Goal: Navigation & Orientation: Find specific page/section

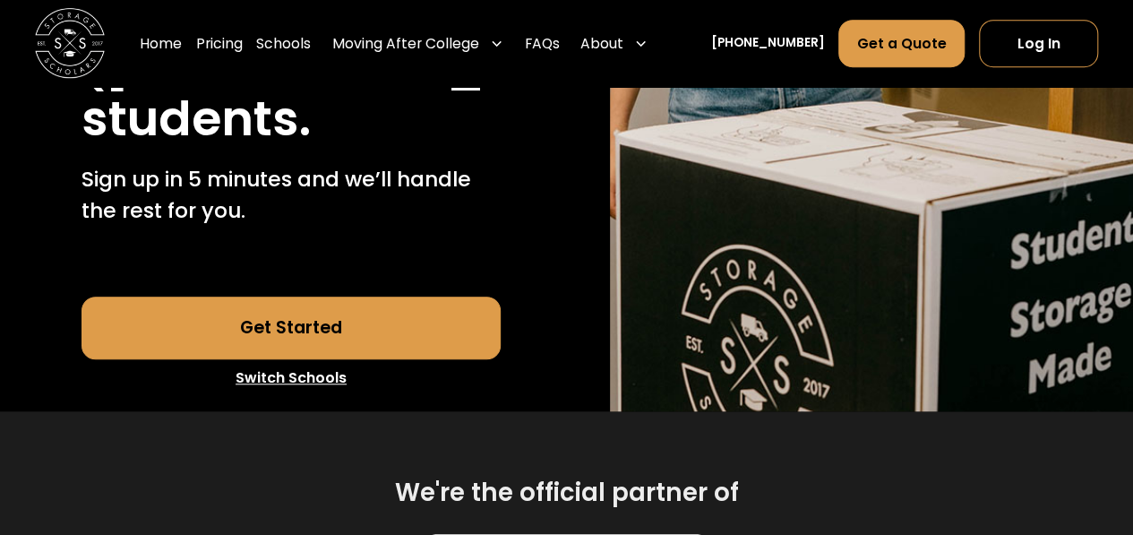
scroll to position [625, 0]
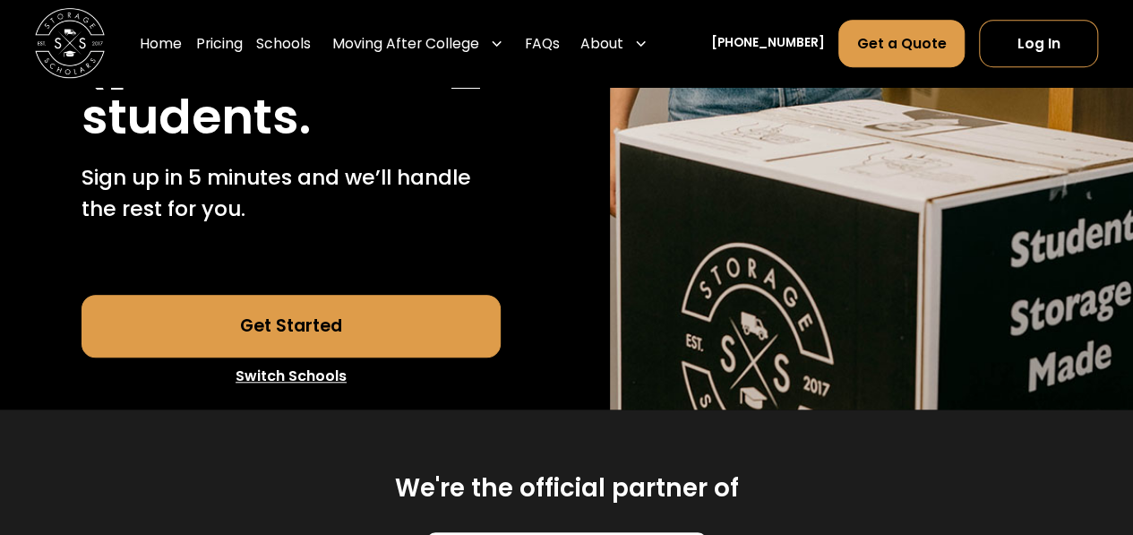
click at [269, 357] on link "Switch Schools" at bounding box center [291, 376] width 419 height 38
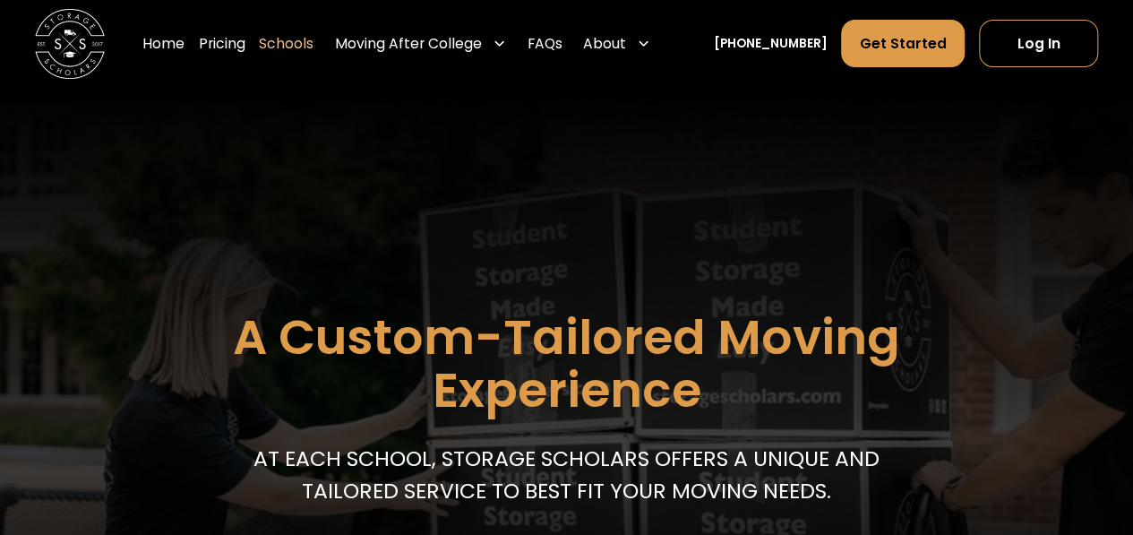
scroll to position [607, 0]
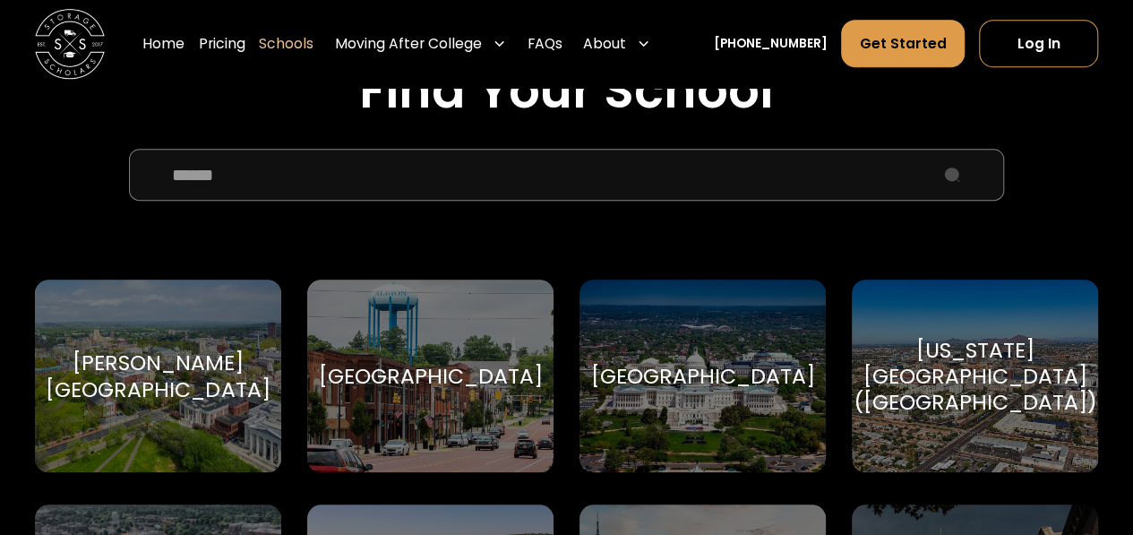
click at [365, 180] on input "School Select Form" at bounding box center [566, 175] width 875 height 53
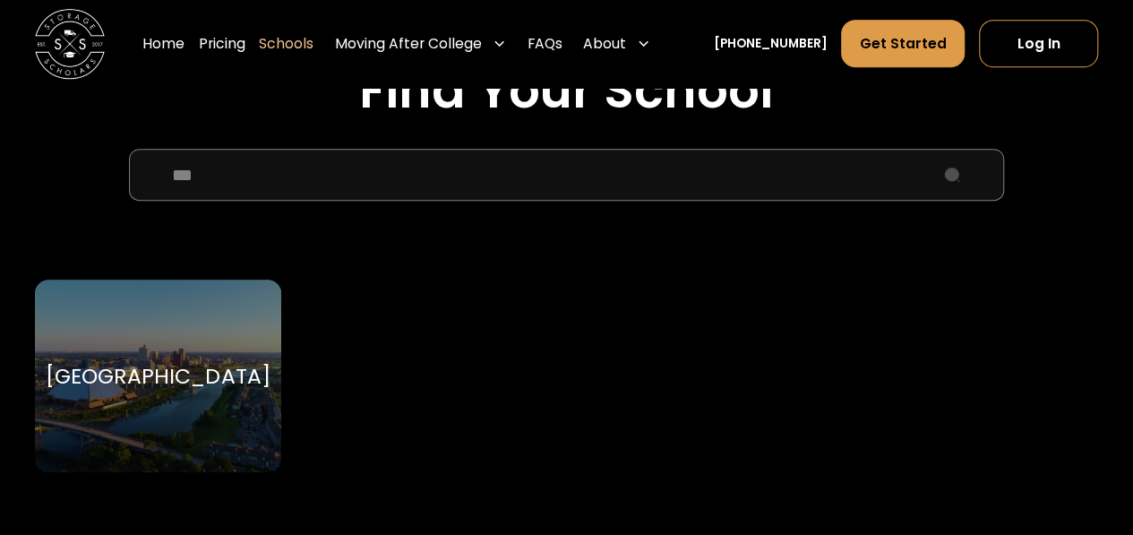
type input "***"
click at [200, 363] on div "[GEOGRAPHIC_DATA]" at bounding box center [158, 376] width 224 height 26
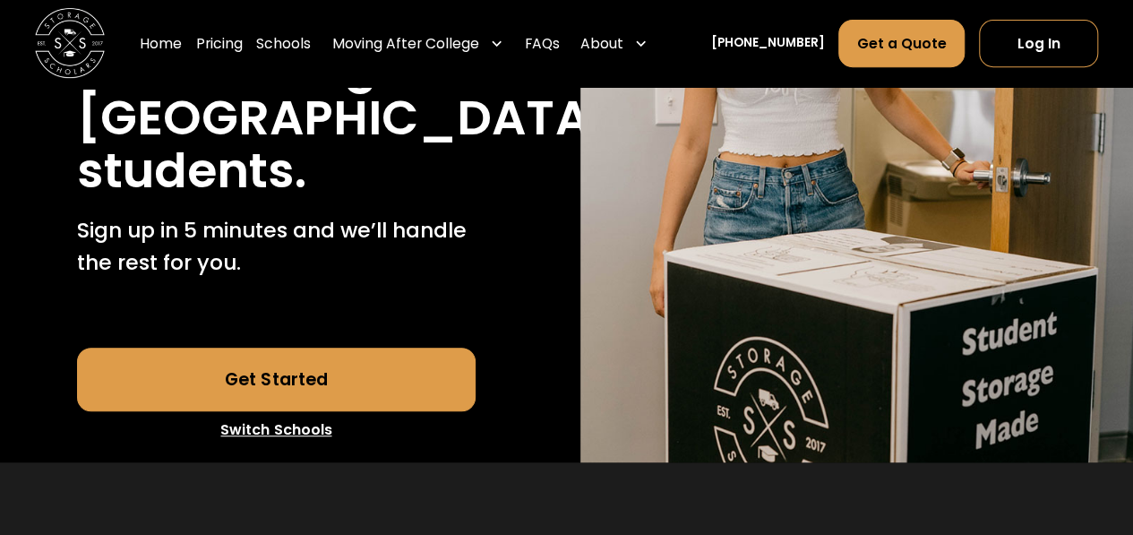
scroll to position [361, 0]
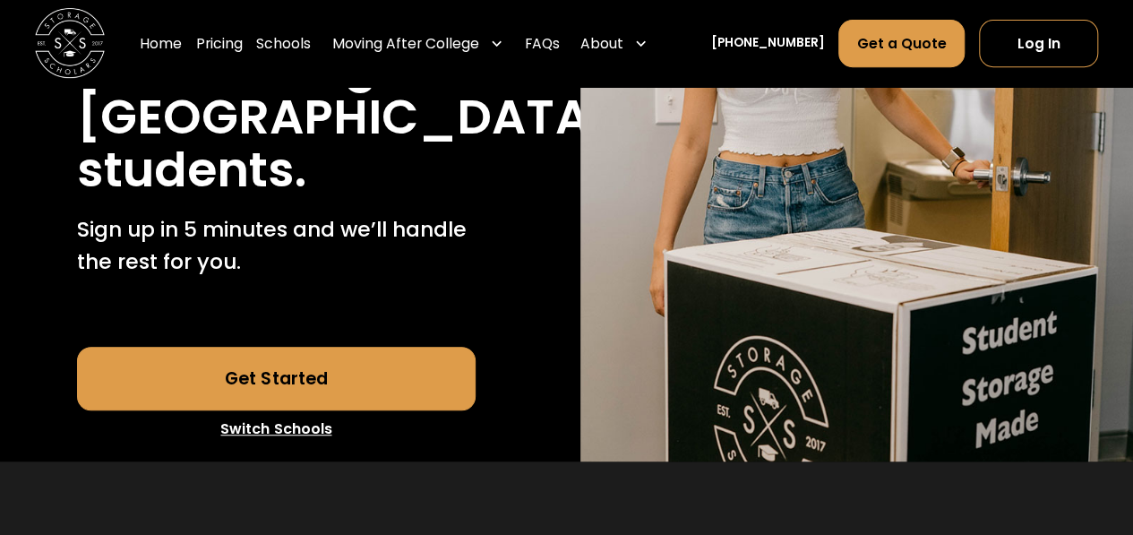
click at [305, 409] on link "Get Started" at bounding box center [276, 378] width 398 height 63
